Goal: Task Accomplishment & Management: Complete application form

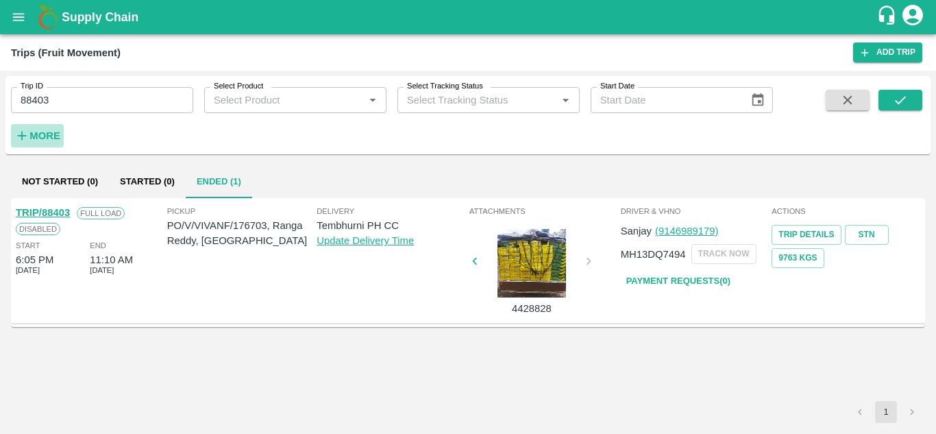
click at [40, 139] on strong "More" at bounding box center [44, 135] width 31 height 11
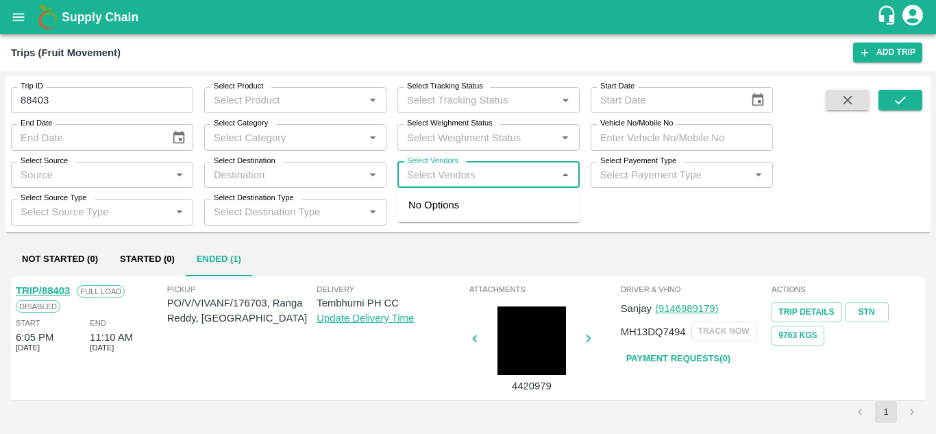
click at [412, 175] on input "Select Vendors" at bounding box center [477, 175] width 151 height 18
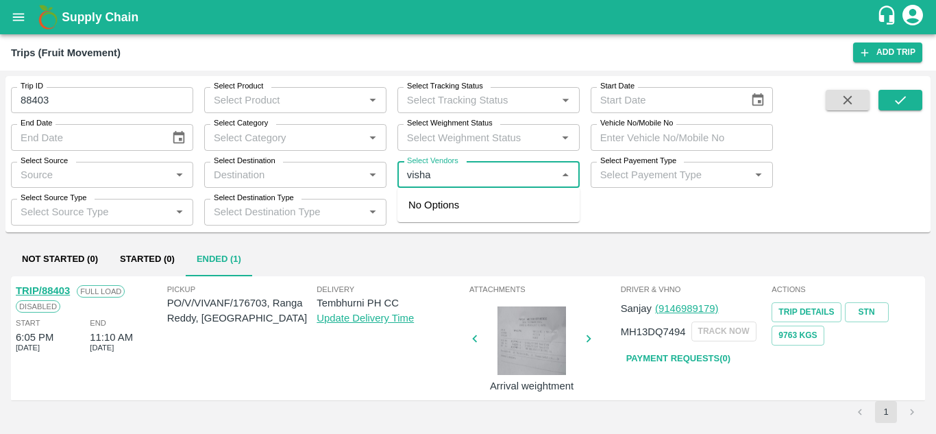
type input "vishal"
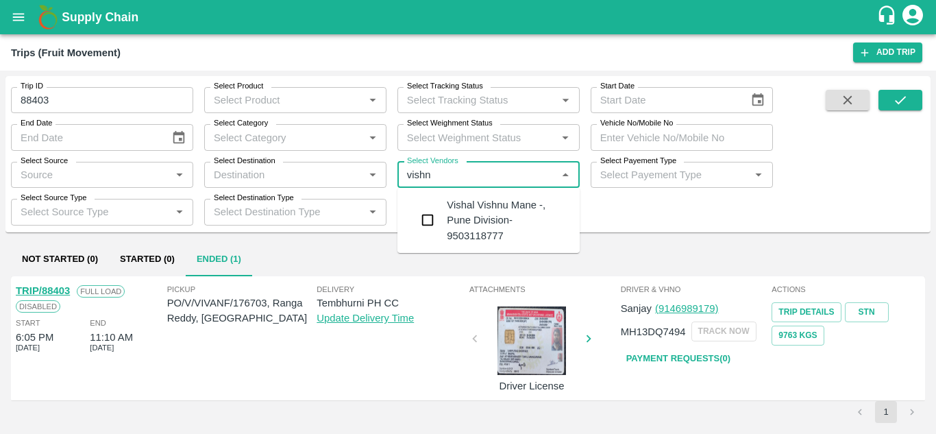
type input "[DEMOGRAPHIC_DATA]"
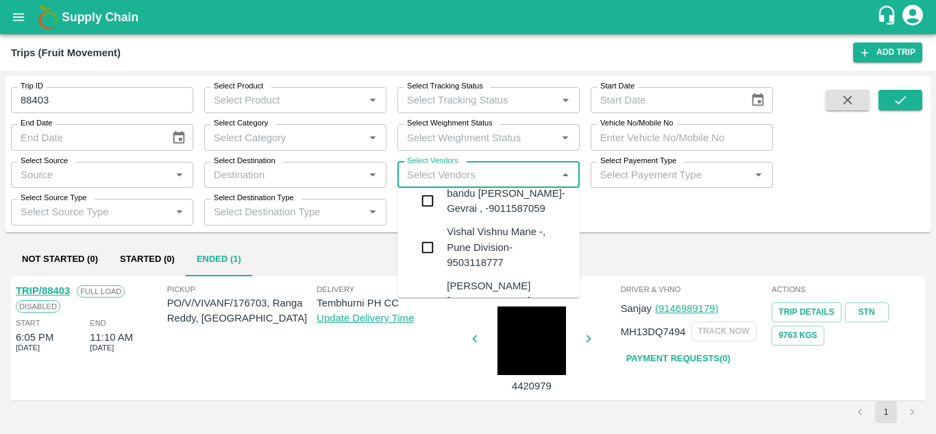
scroll to position [124, 0]
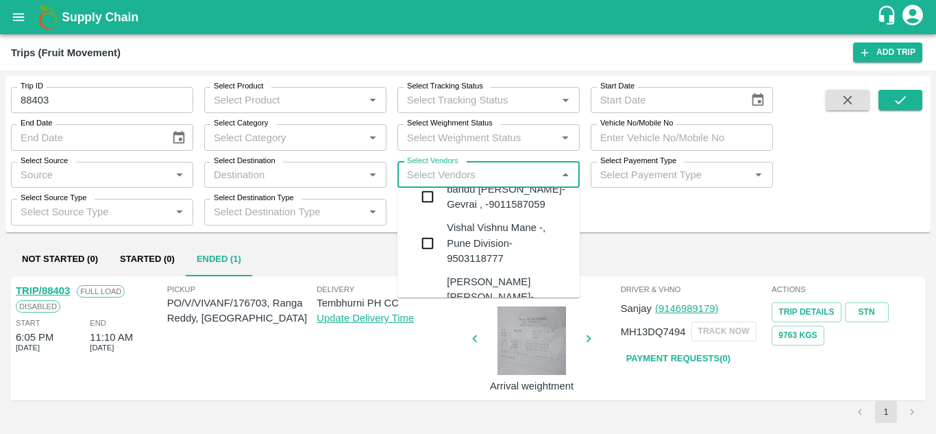
click at [504, 228] on div "Vishal Vishnu Mane -, Pune Division- 9503118777" at bounding box center [508, 243] width 122 height 46
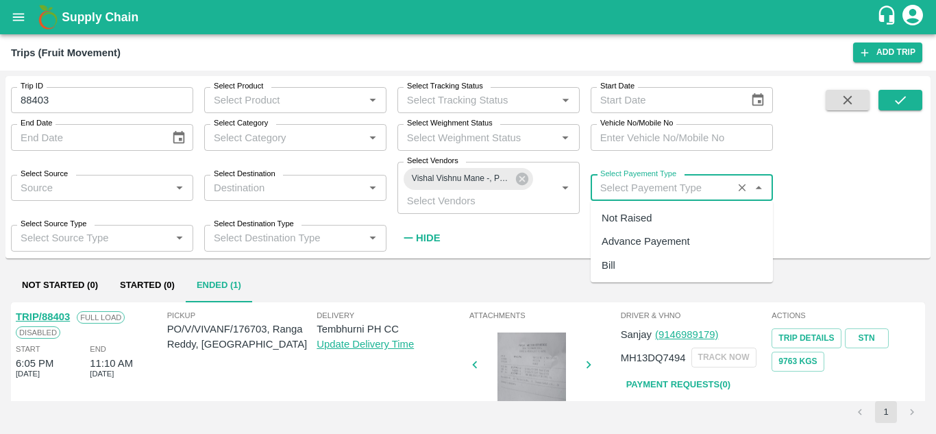
click at [608, 188] on input "Select Payement Type" at bounding box center [662, 188] width 134 height 18
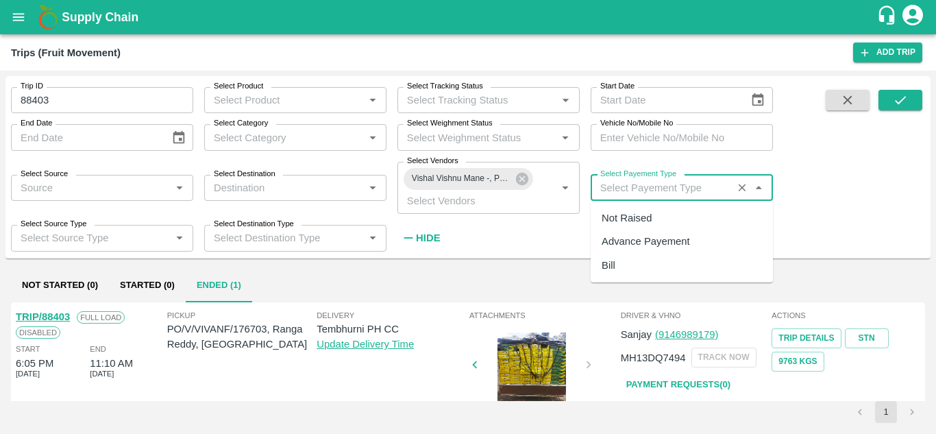
click at [630, 219] on div "Not Raised" at bounding box center [627, 217] width 50 height 15
type input "Not Raised"
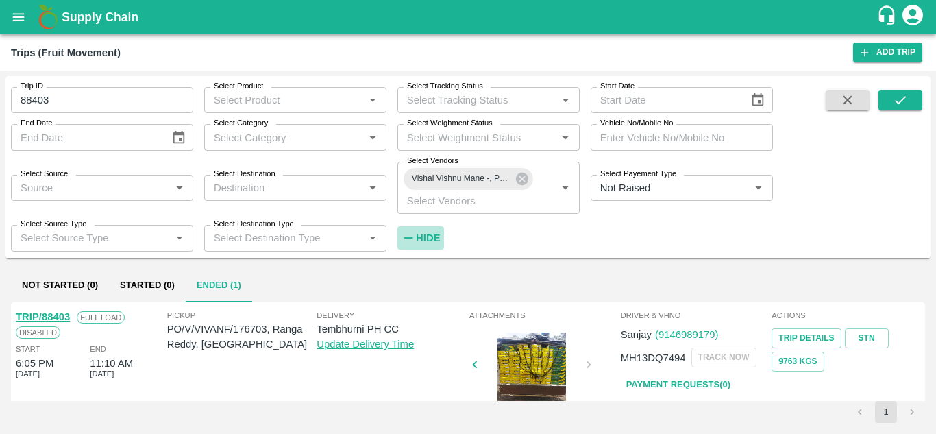
click at [421, 234] on strong "Hide" at bounding box center [428, 237] width 24 height 11
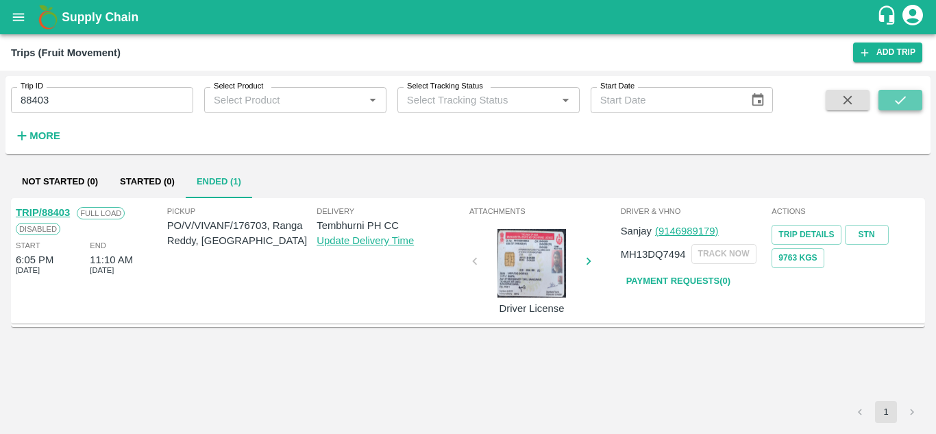
click at [896, 97] on icon "submit" at bounding box center [900, 100] width 15 height 15
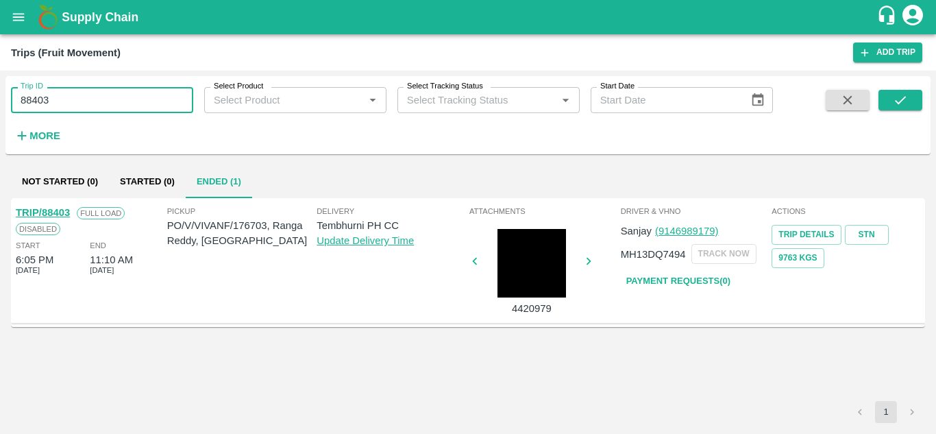
click at [75, 103] on input "88403" at bounding box center [102, 100] width 182 height 26
type input "8"
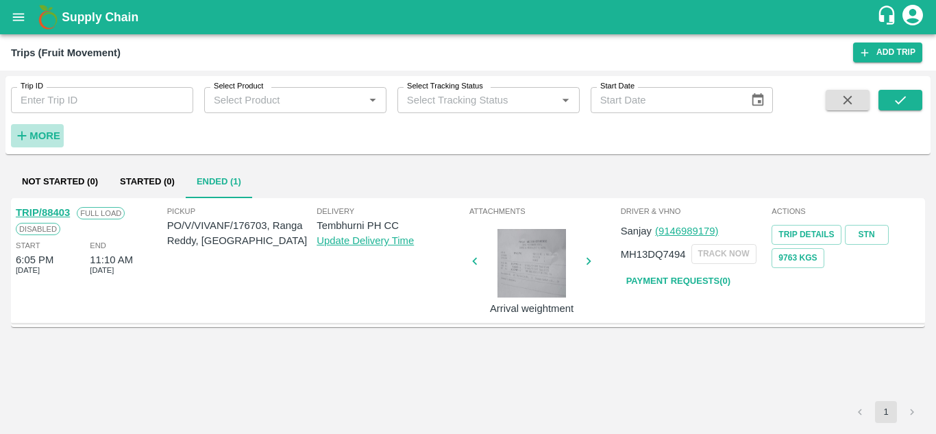
click at [53, 134] on strong "More" at bounding box center [44, 135] width 31 height 11
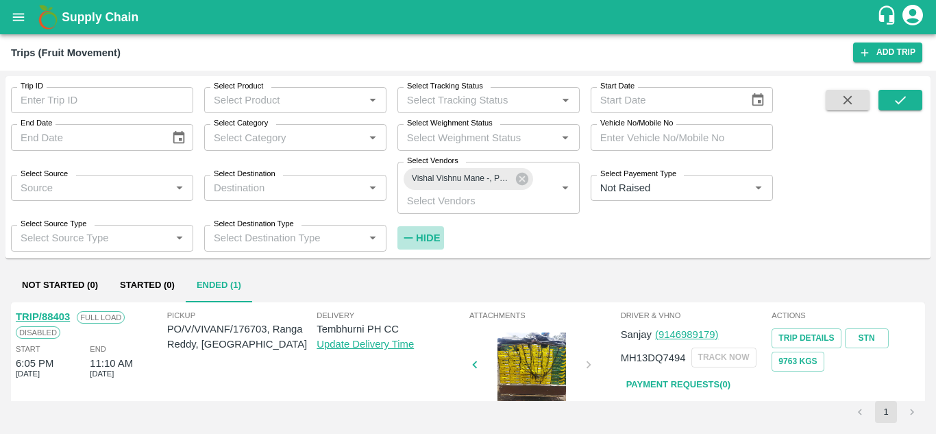
click at [426, 236] on strong "Hide" at bounding box center [428, 237] width 24 height 11
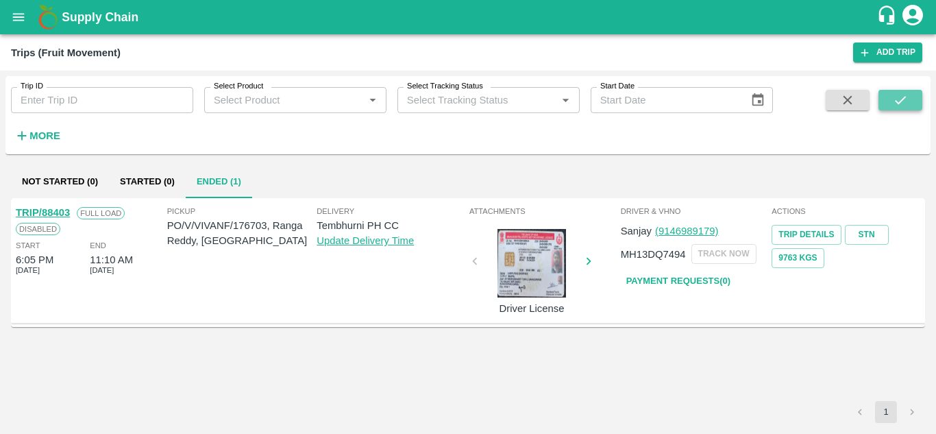
click at [908, 95] on icon "submit" at bounding box center [900, 100] width 15 height 15
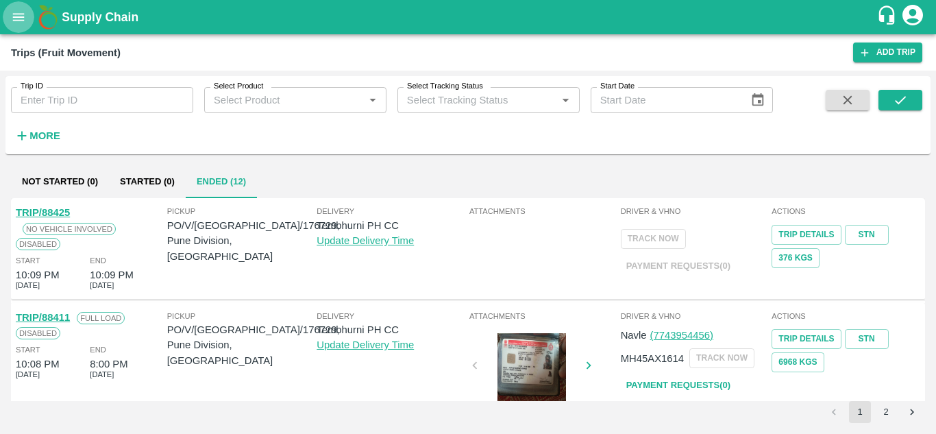
click at [10, 12] on button "open drawer" at bounding box center [19, 17] width 32 height 32
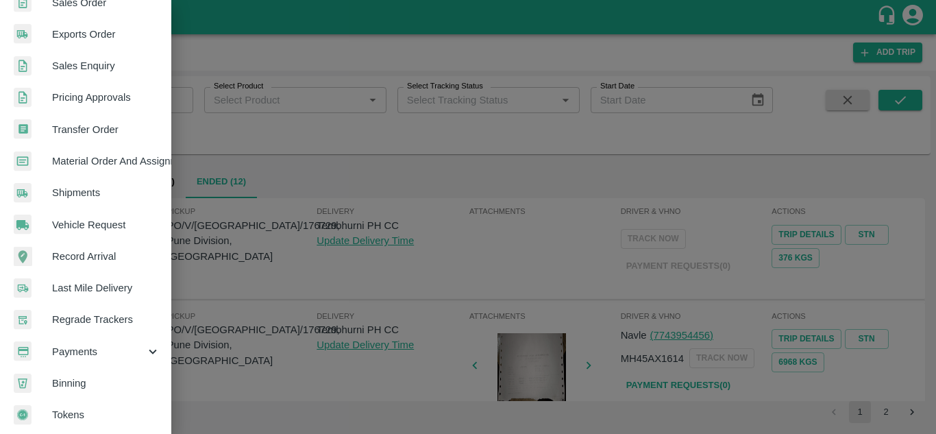
scroll to position [347, 0]
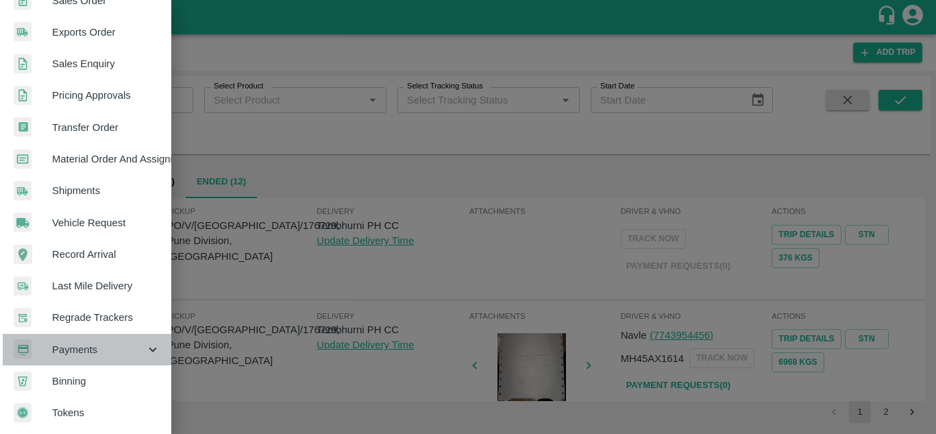
click at [110, 347] on span "Payments" at bounding box center [98, 349] width 93 height 15
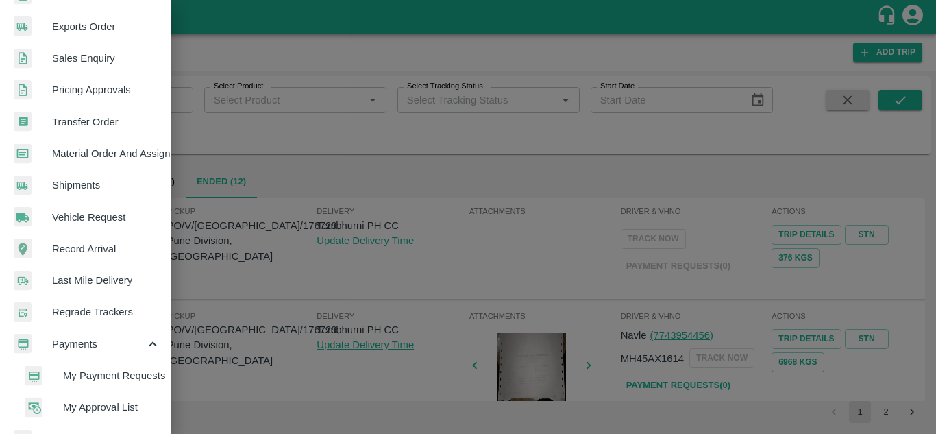
click at [97, 376] on span "My Payment Requests" at bounding box center [111, 375] width 97 height 15
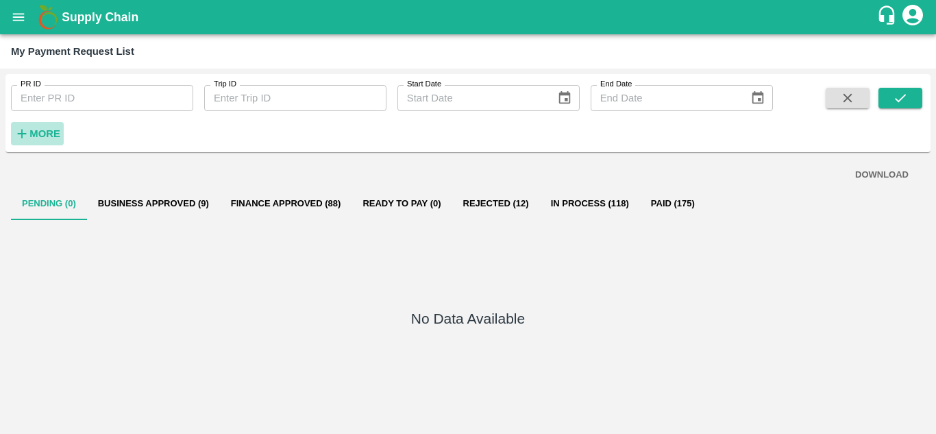
click at [51, 141] on h6 "More" at bounding box center [44, 134] width 31 height 18
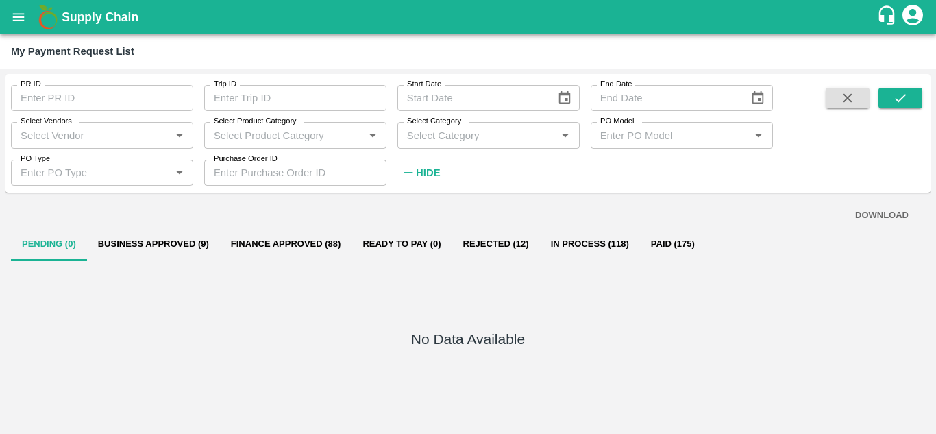
drag, startPoint x: 45, startPoint y: 125, endPoint x: 27, endPoint y: 137, distance: 21.7
click at [27, 137] on div "Select Vendors Select Vendors   *" at bounding box center [102, 135] width 182 height 26
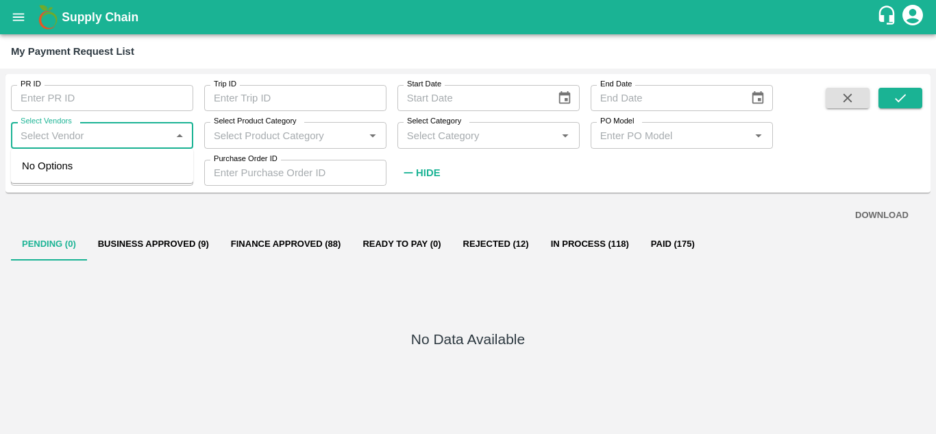
click at [27, 137] on input "Select Vendors" at bounding box center [90, 135] width 151 height 18
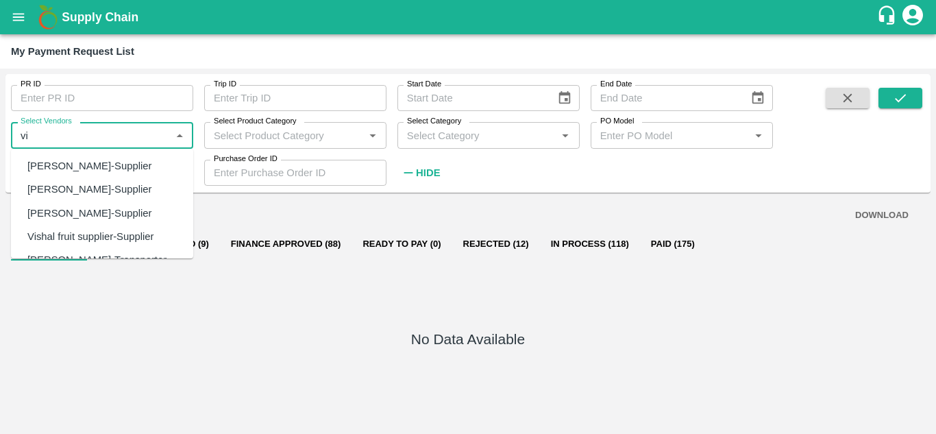
type input "v"
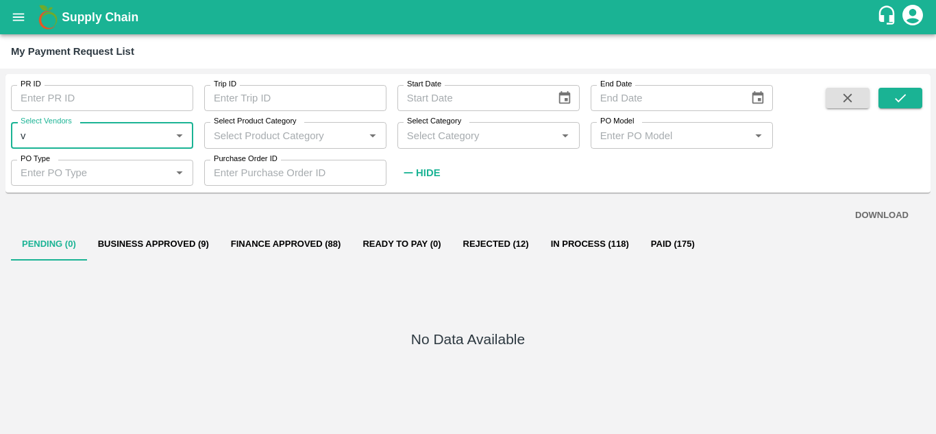
click at [66, 143] on input "Select Vendors" at bounding box center [90, 135] width 151 height 18
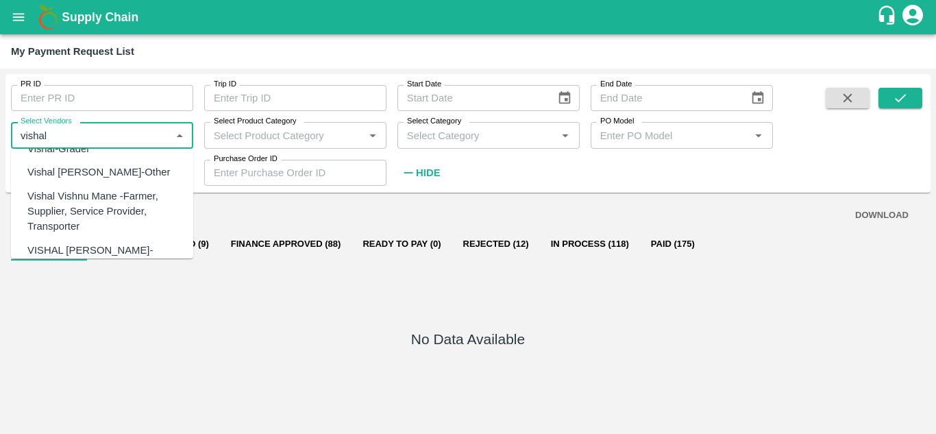
scroll to position [477, 0]
click at [103, 188] on div "Vishal Vishnu Mane -Farmer, Supplier, Service Provider, Transporter" at bounding box center [104, 211] width 155 height 46
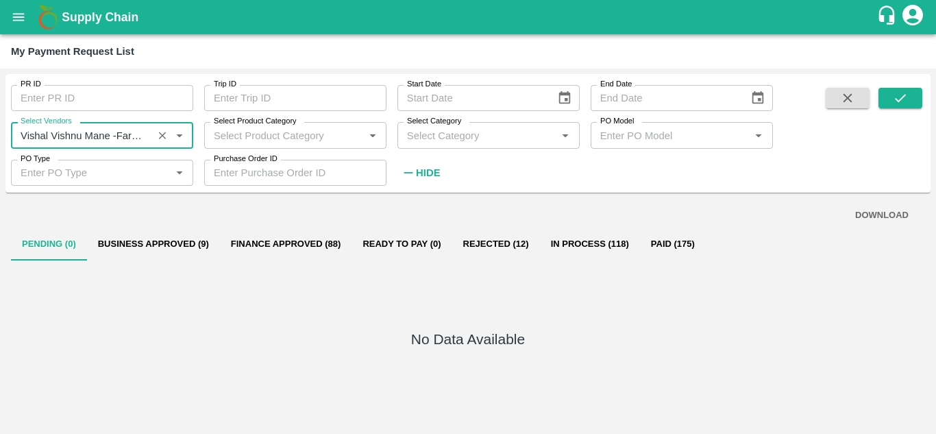
click at [238, 127] on label "Select Product Category" at bounding box center [255, 121] width 83 height 11
type input "Vishal Vishnu Mane -Farmer, Supplier, Service Provider, Transporter"
click at [238, 127] on input "Select Product Category" at bounding box center [283, 135] width 151 height 18
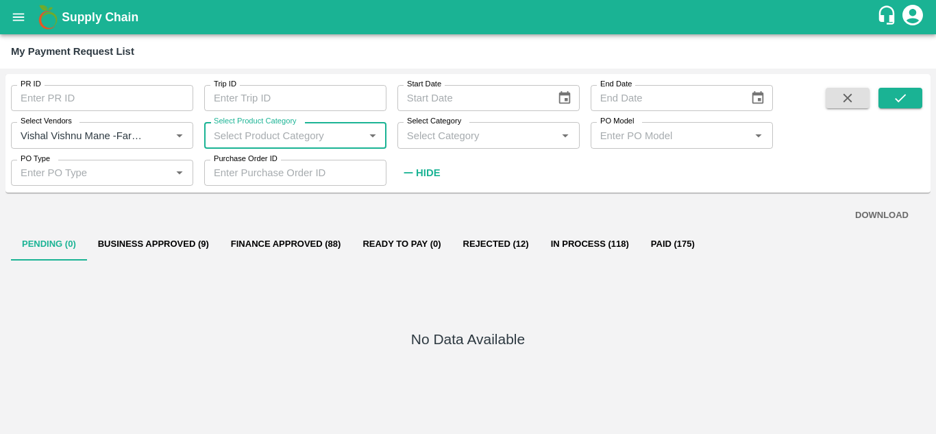
click at [234, 131] on input "Select Product Category" at bounding box center [283, 135] width 151 height 18
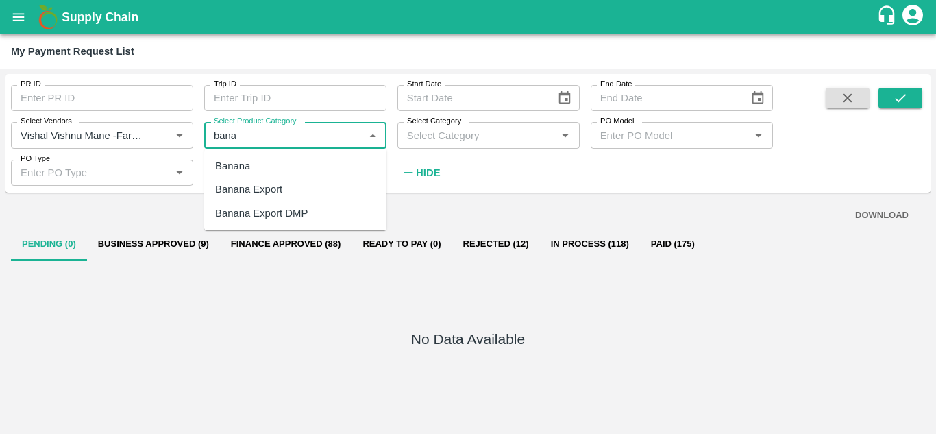
click at [256, 186] on div "Banana Export" at bounding box center [248, 189] width 67 height 15
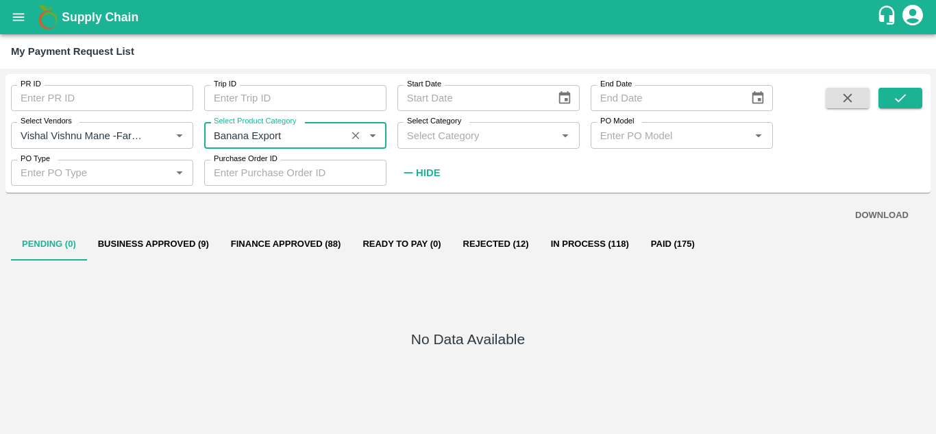
type input "Banana Export"
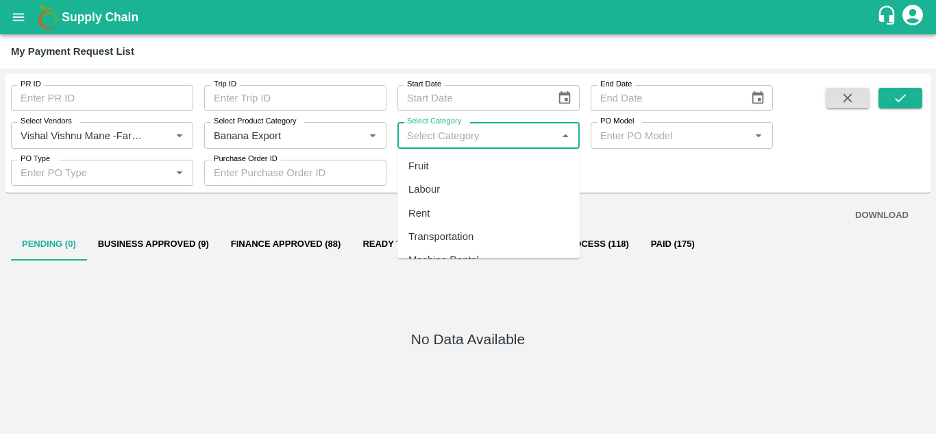
click at [477, 136] on input "Select Category" at bounding box center [477, 135] width 151 height 18
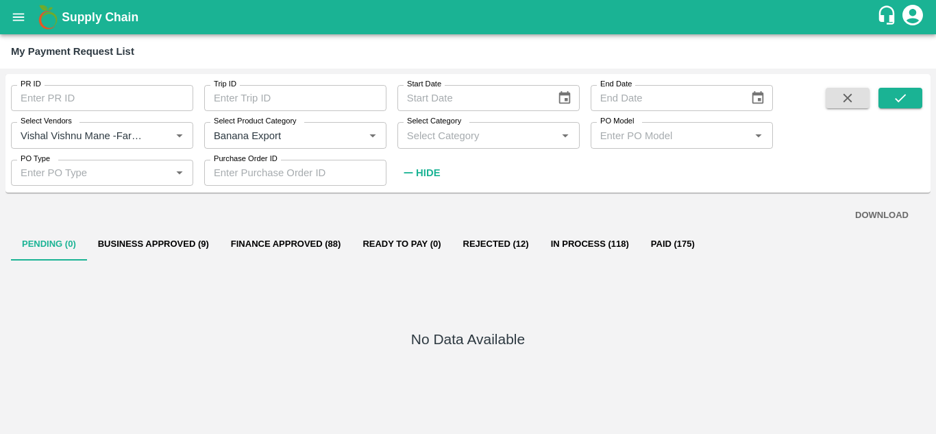
click at [637, 172] on div "PR ID PR ID Trip ID Trip ID Start Date Start Date End Date End Date Select Vend…" at bounding box center [386, 130] width 773 height 112
click at [425, 173] on strong "Hide" at bounding box center [428, 172] width 24 height 11
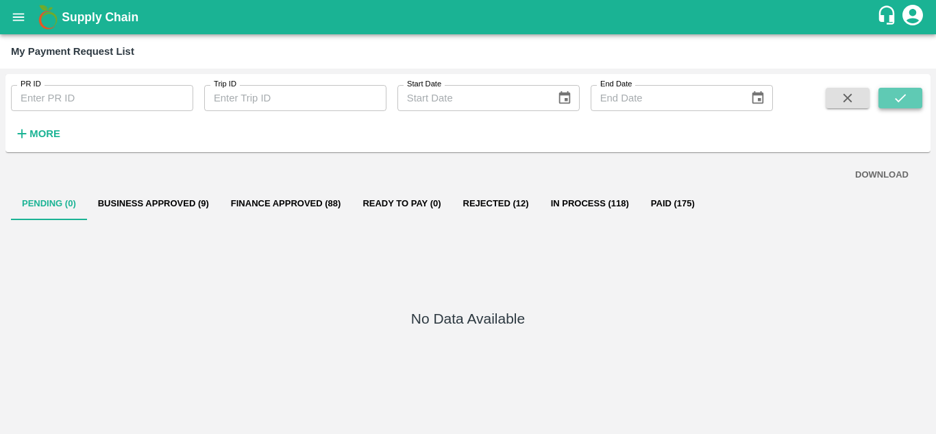
click at [899, 94] on icon "submit" at bounding box center [900, 97] width 15 height 15
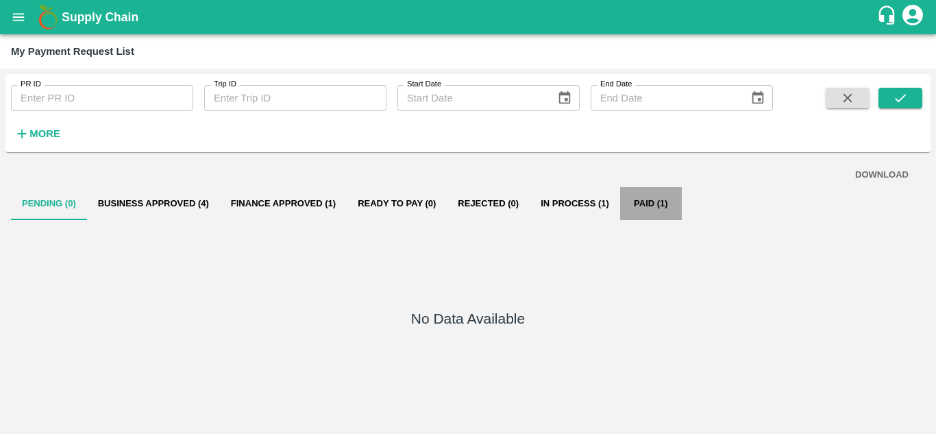
click at [646, 206] on button "Paid (1)" at bounding box center [651, 203] width 62 height 33
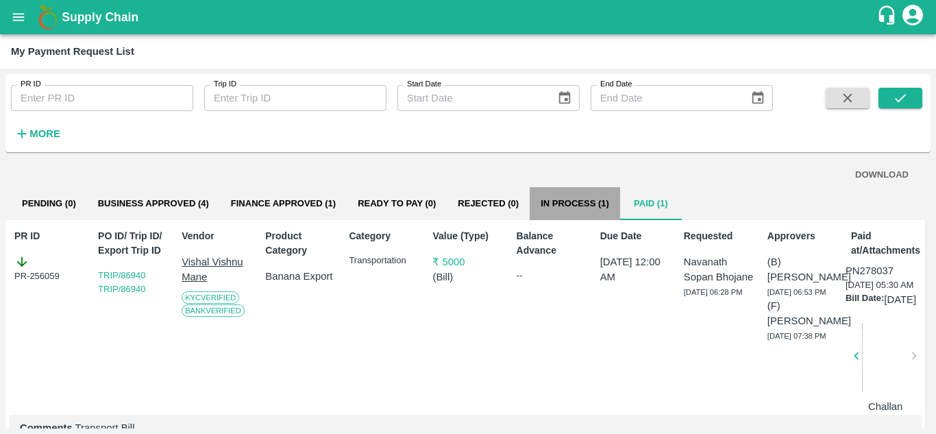
click at [578, 196] on button "In Process (1)" at bounding box center [575, 203] width 90 height 33
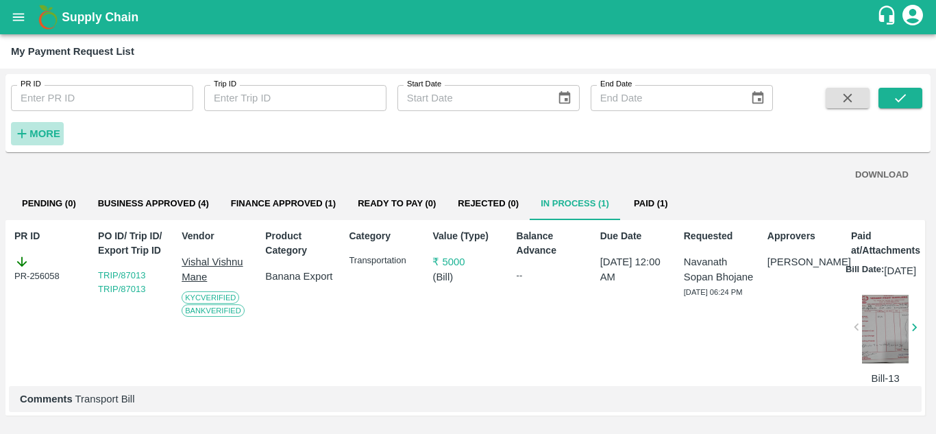
click at [38, 130] on strong "More" at bounding box center [44, 133] width 31 height 11
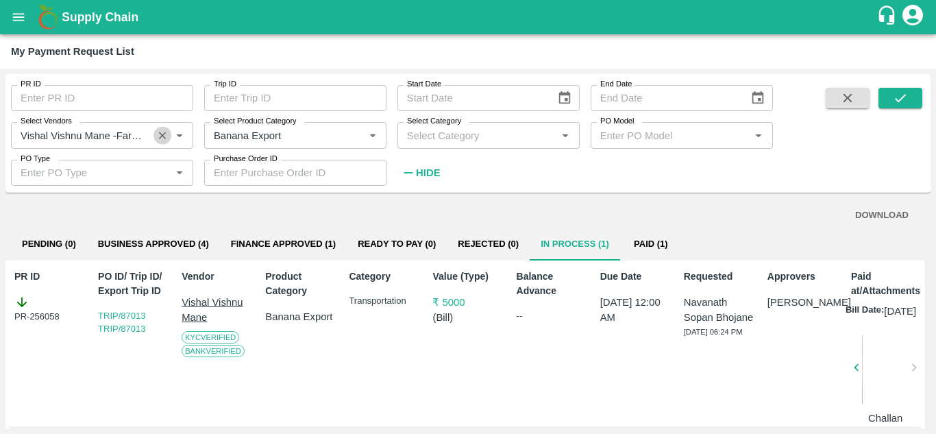
click at [164, 134] on icon "Clear" at bounding box center [163, 136] width 8 height 8
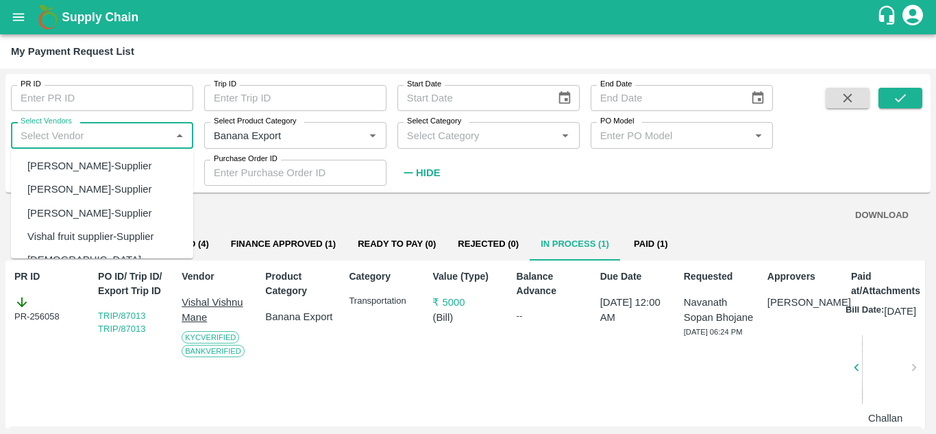
click at [32, 132] on input "Select Vendors" at bounding box center [90, 135] width 151 height 18
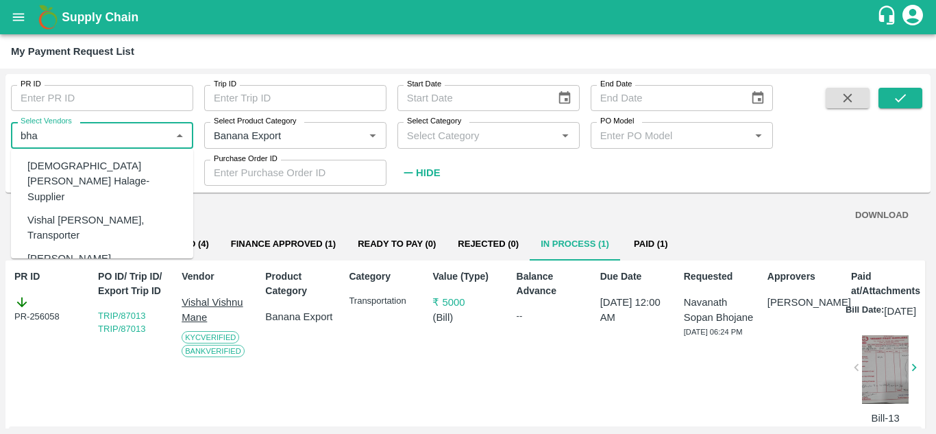
type input "bhai"
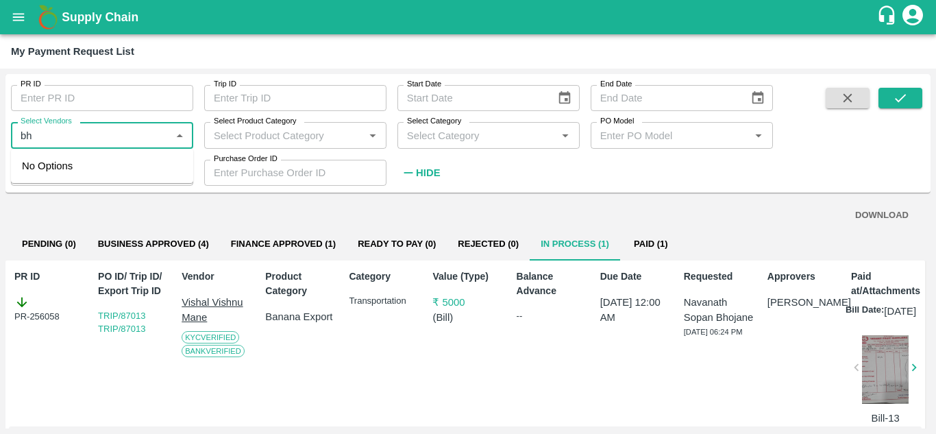
type input "b"
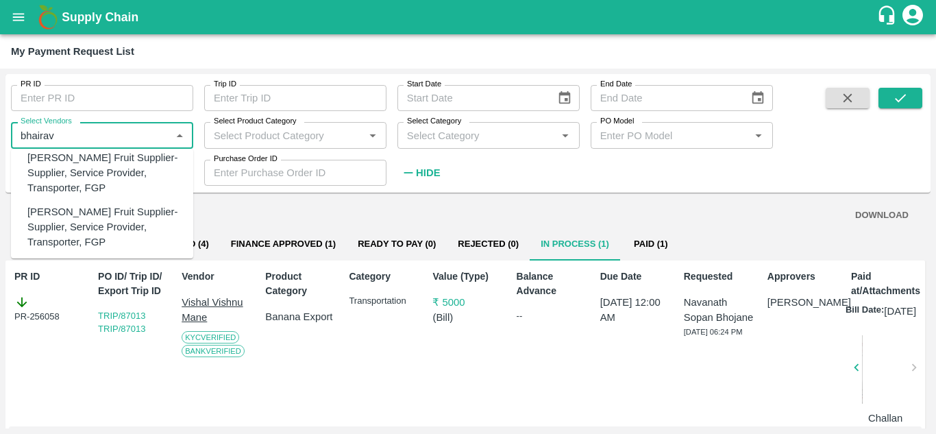
scroll to position [102, 0]
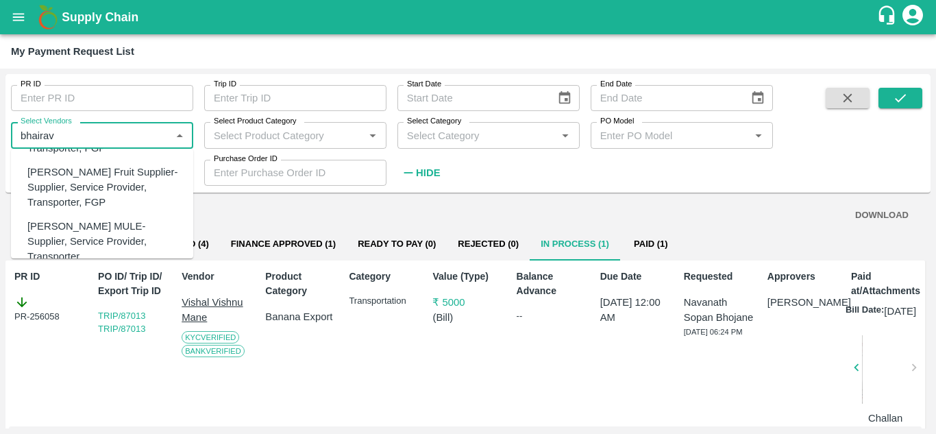
click at [131, 224] on div "[PERSON_NAME] MULE-Supplier, Service Provider, Transporter" at bounding box center [104, 242] width 155 height 46
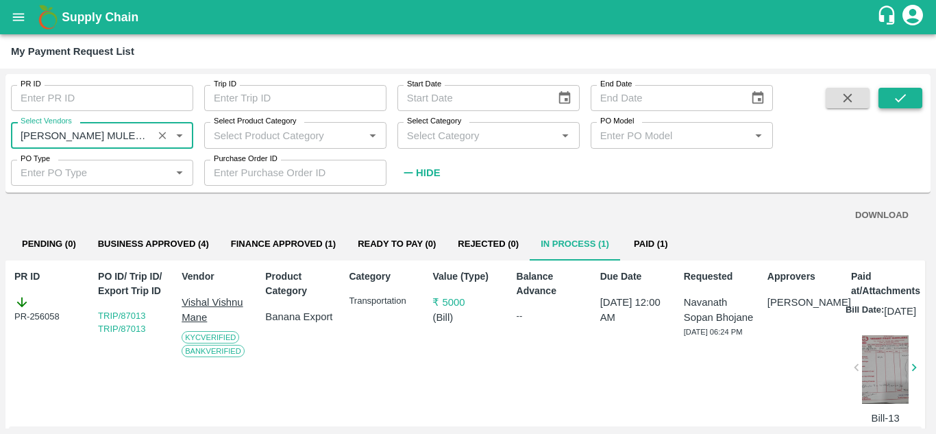
type input "[PERSON_NAME] MULE-Supplier, Service Provider, Transporter"
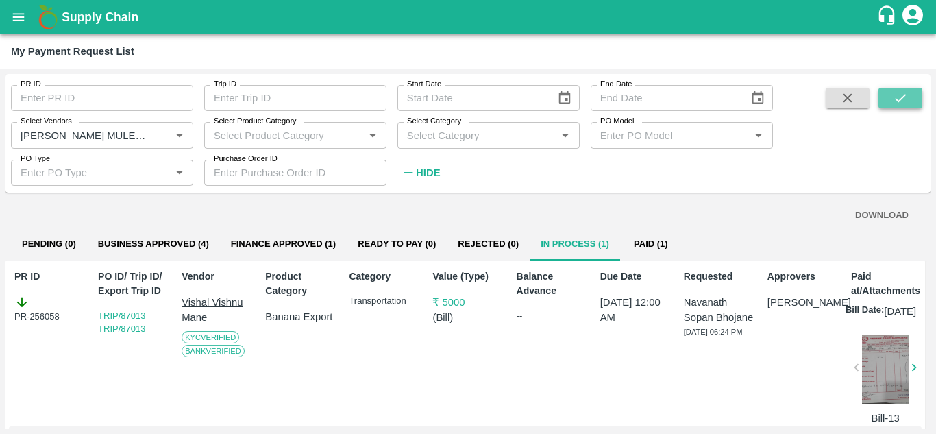
click at [905, 101] on icon "submit" at bounding box center [900, 97] width 15 height 15
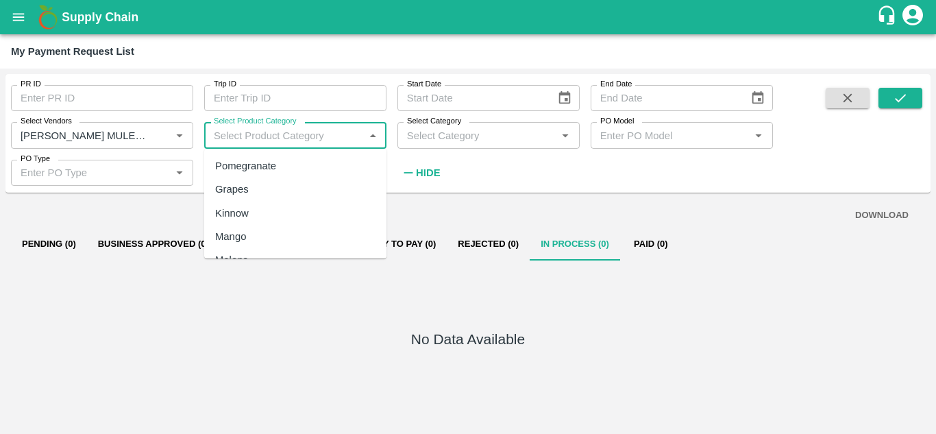
click at [243, 138] on input "Select Product Category" at bounding box center [283, 135] width 151 height 18
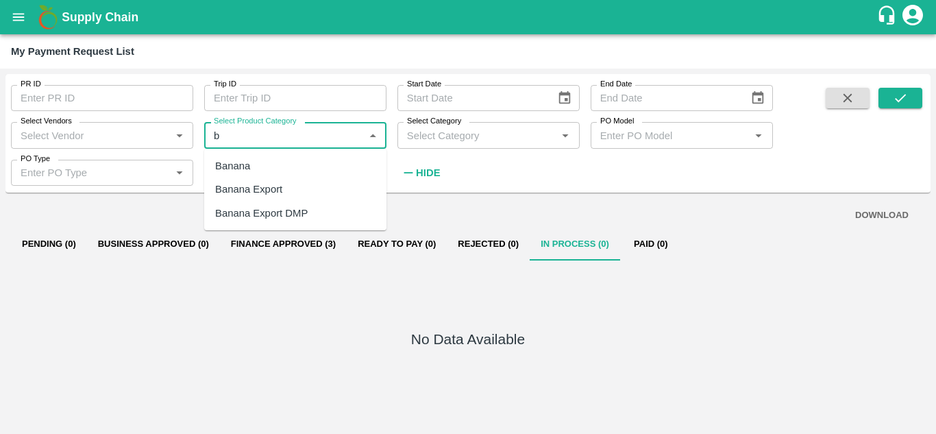
click at [266, 190] on div "Banana Export" at bounding box center [248, 189] width 67 height 15
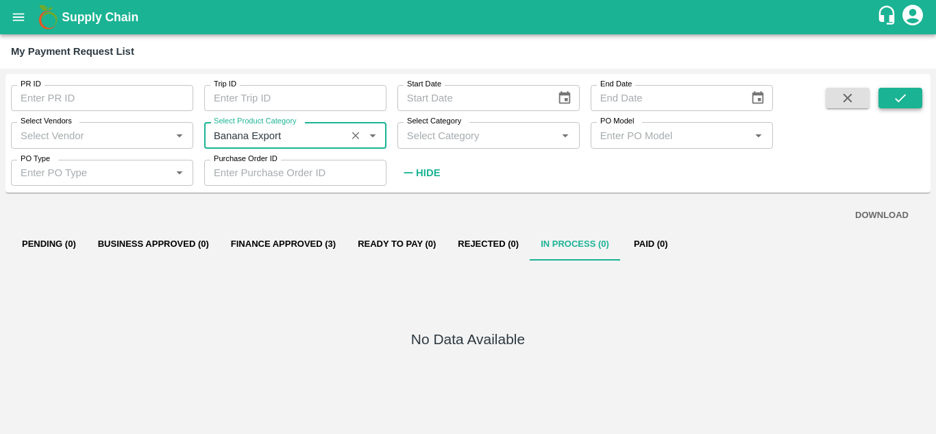
type input "Banana Export"
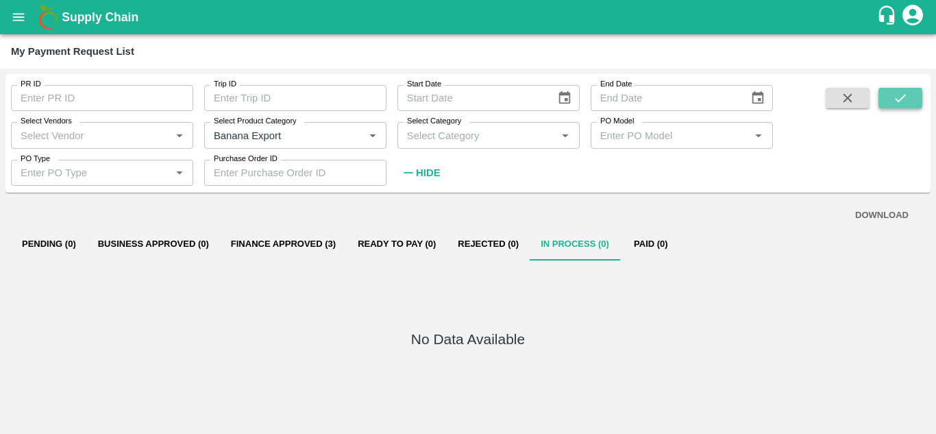
click at [901, 99] on icon "submit" at bounding box center [900, 98] width 11 height 8
click at [13, 11] on icon "open drawer" at bounding box center [18, 17] width 15 height 15
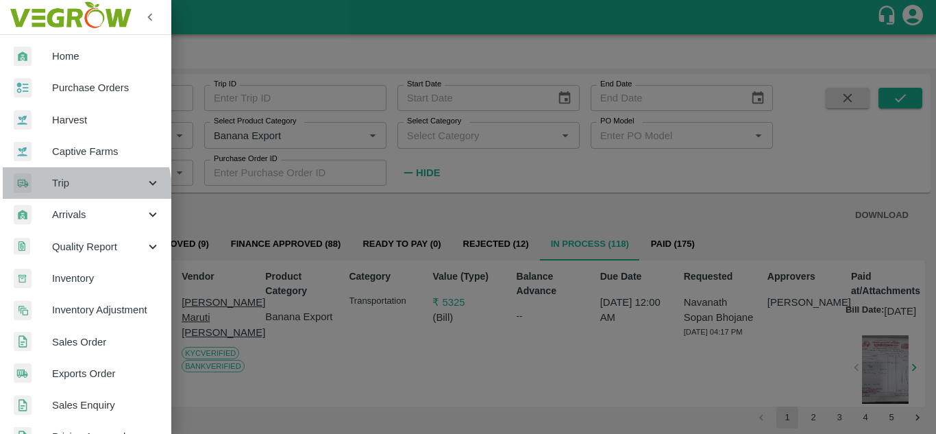
click at [82, 190] on span "Trip" at bounding box center [98, 182] width 93 height 15
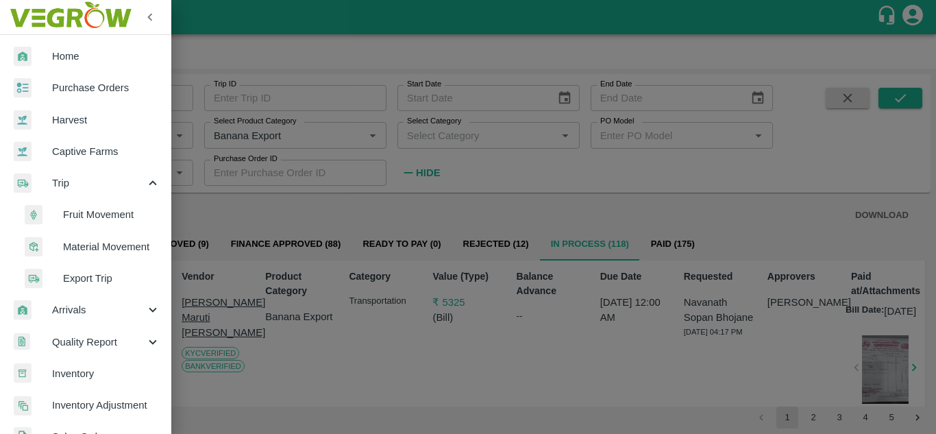
click at [88, 213] on span "Fruit Movement" at bounding box center [111, 214] width 97 height 15
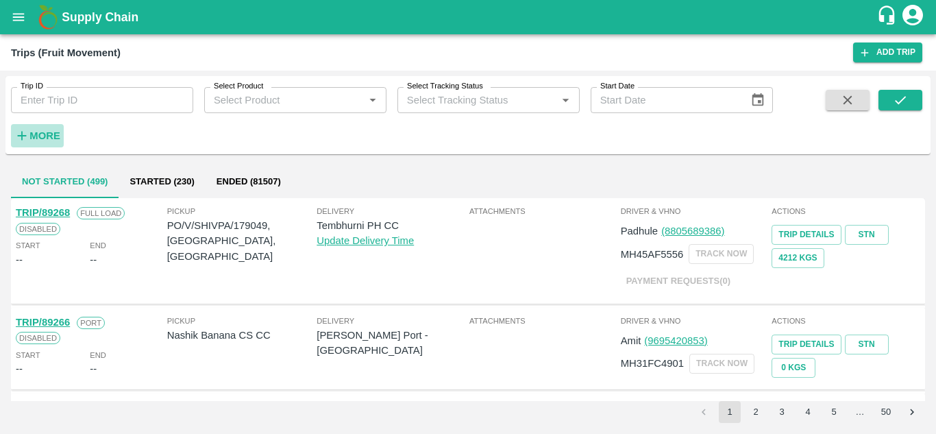
click at [50, 132] on strong "More" at bounding box center [44, 135] width 31 height 11
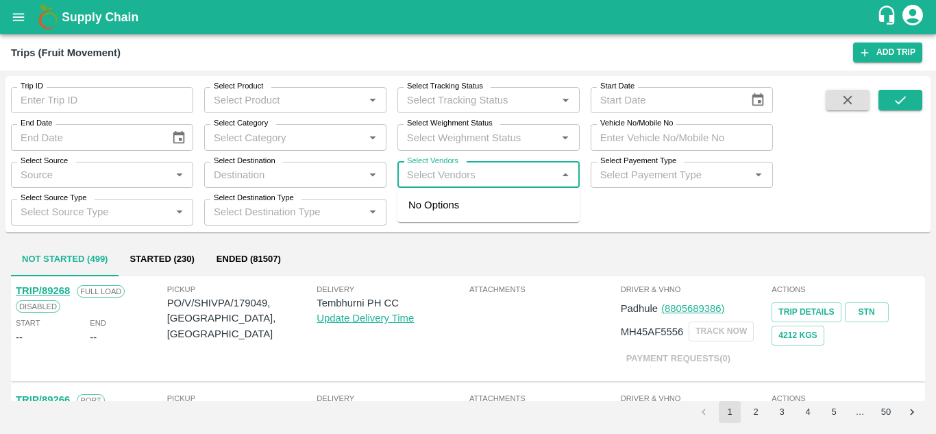
click at [420, 176] on input "Select Vendors" at bounding box center [477, 175] width 151 height 18
type input "bhairvnath"
type input "bhair"
type input "v"
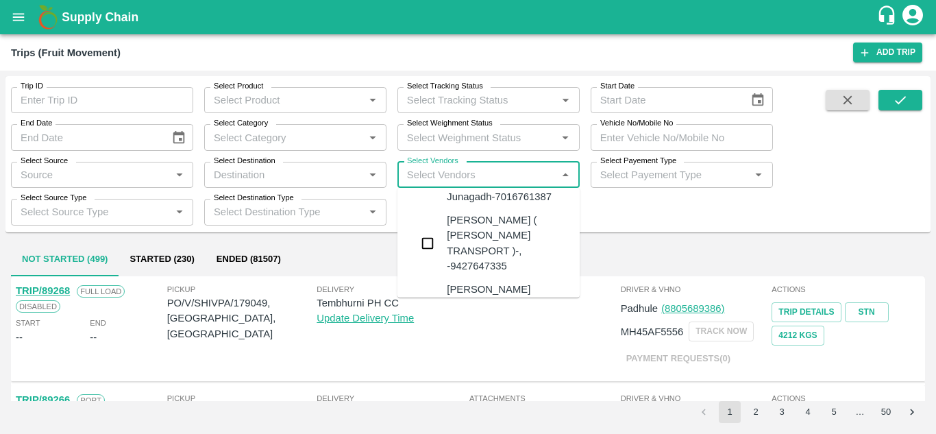
scroll to position [1301, 0]
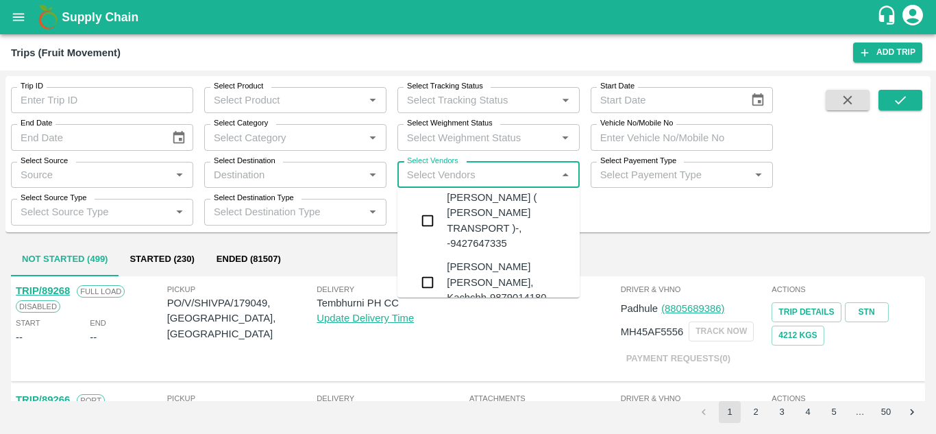
click at [480, 367] on div "[PERSON_NAME] MULE-[PERSON_NAME], [GEOGRAPHIC_DATA]-8805935858" at bounding box center [530, 390] width 166 height 46
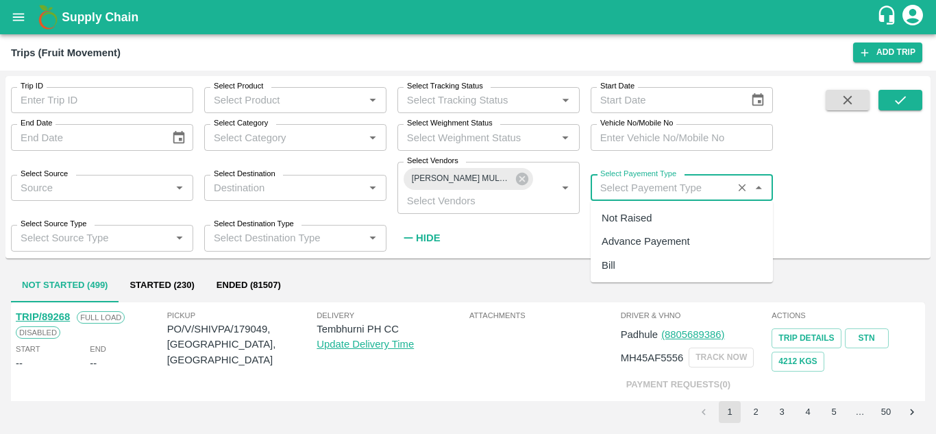
click at [617, 191] on input "Select Payement Type" at bounding box center [662, 188] width 134 height 18
click at [626, 214] on div "Not Raised" at bounding box center [627, 217] width 50 height 15
type input "Not Raised"
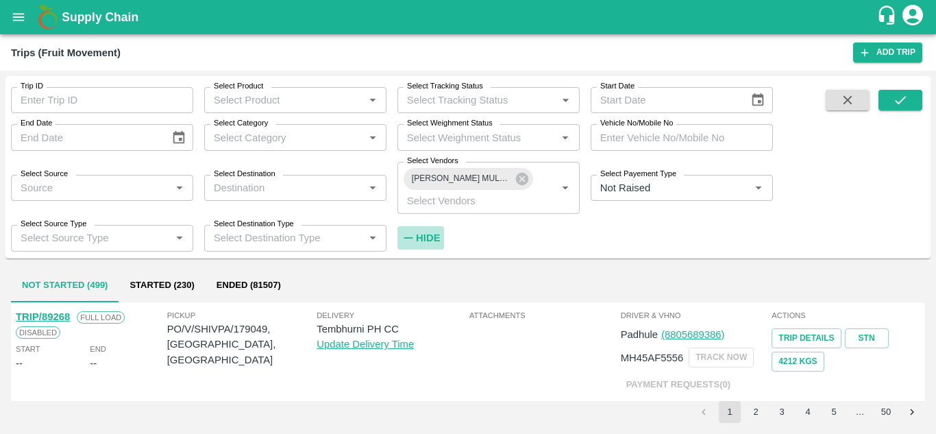
click at [423, 236] on strong "Hide" at bounding box center [428, 237] width 24 height 11
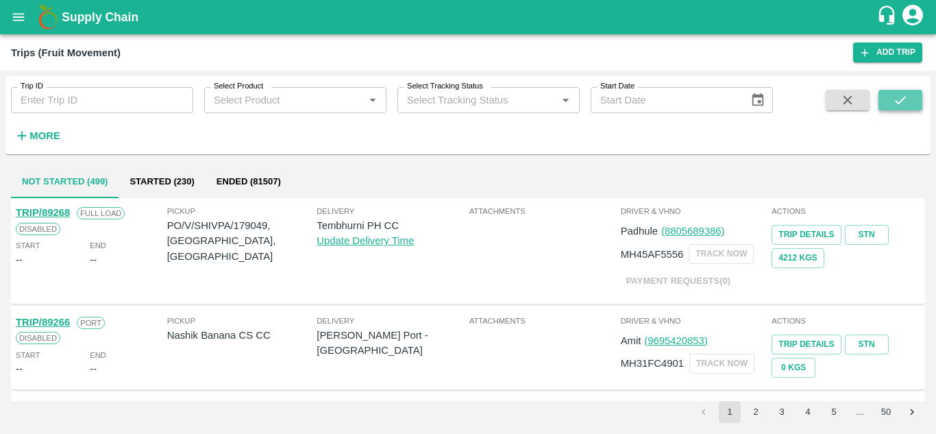
click at [913, 95] on button "submit" at bounding box center [901, 100] width 44 height 21
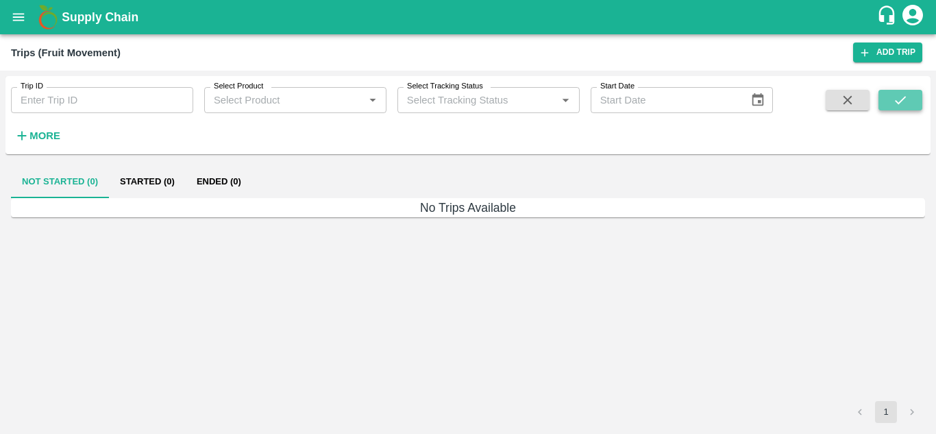
click at [905, 100] on icon "submit" at bounding box center [900, 100] width 15 height 15
click at [45, 137] on strong "More" at bounding box center [44, 135] width 31 height 11
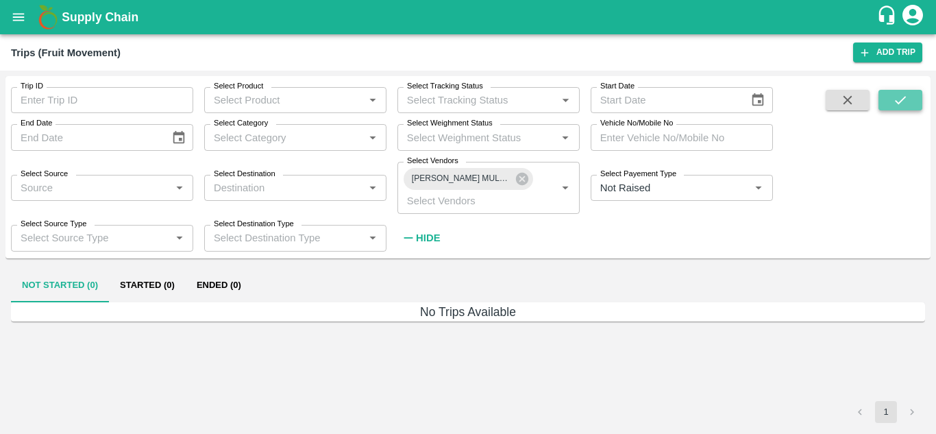
click at [901, 95] on icon "submit" at bounding box center [900, 100] width 15 height 15
click at [433, 243] on strong "Hide" at bounding box center [428, 237] width 24 height 11
